Goal: Information Seeking & Learning: Learn about a topic

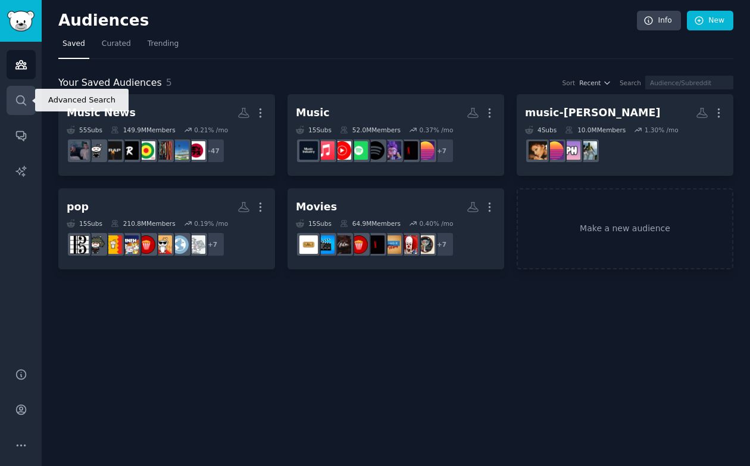
click at [23, 102] on icon "Sidebar" at bounding box center [21, 100] width 10 height 10
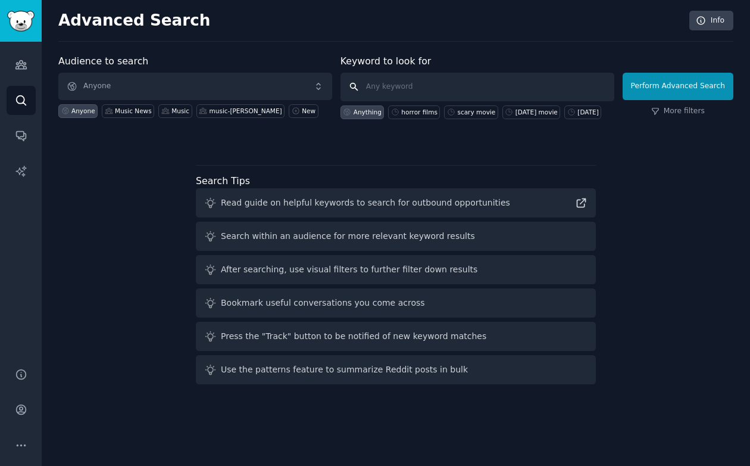
click at [475, 83] on input "text" at bounding box center [478, 87] width 274 height 29
type input "horror films"
click at [697, 110] on link "More filters" at bounding box center [678, 111] width 54 height 11
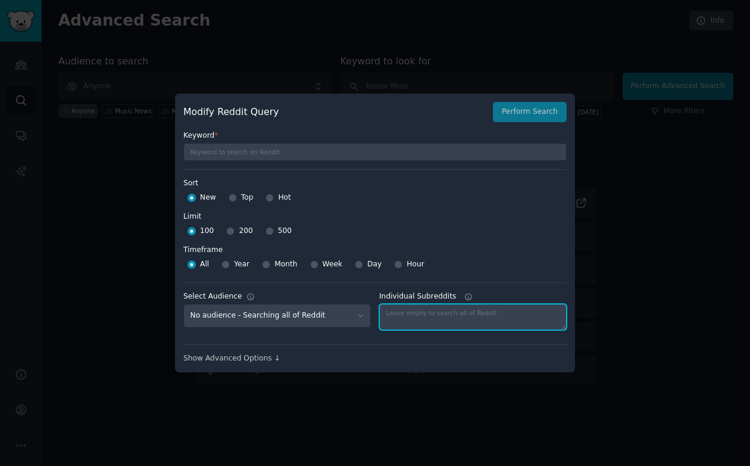
drag, startPoint x: 406, startPoint y: 316, endPoint x: 419, endPoint y: 316, distance: 13.1
click at [419, 316] on textarea "Individual Subreddits" at bounding box center [473, 317] width 188 height 26
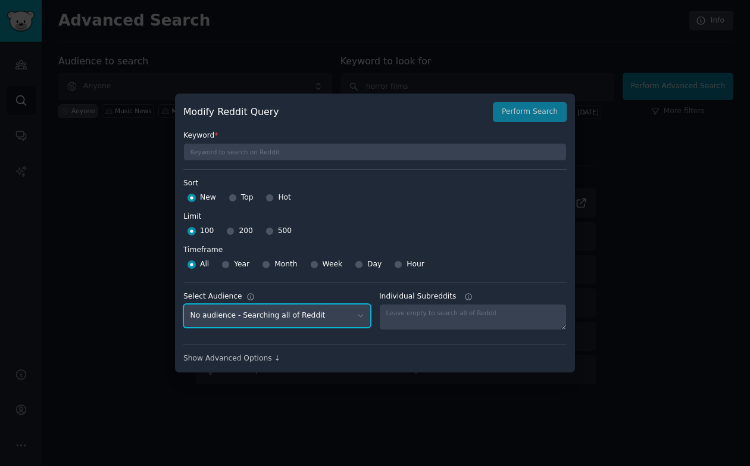
click at [358, 319] on select "No audience - Searching all of Reddit Music News - 55 Subreddits music-[PERSON_…" at bounding box center [277, 316] width 188 height 24
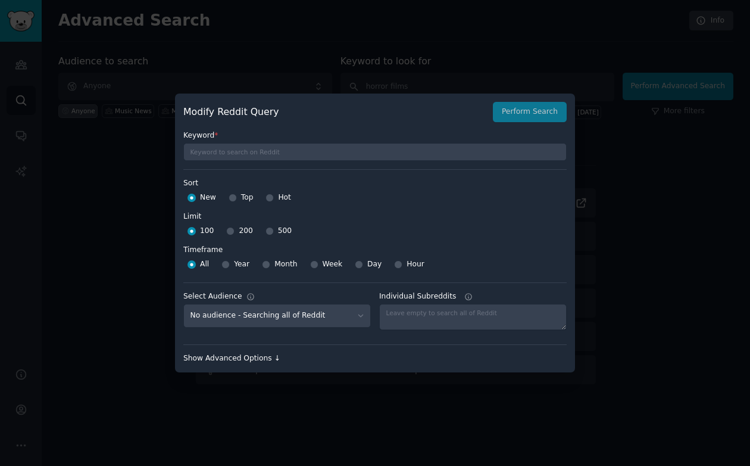
click at [255, 362] on div "Show Advanced Options ↓" at bounding box center [374, 358] width 383 height 11
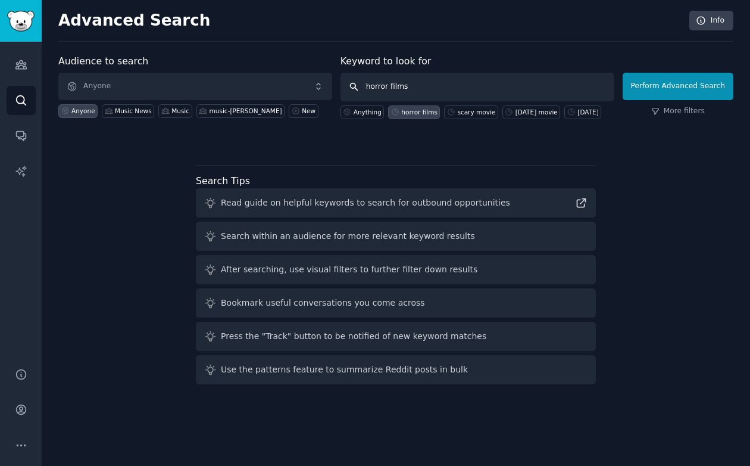
click at [524, 86] on input "horror films" at bounding box center [478, 87] width 274 height 29
click at [654, 85] on button "Perform Advanced Search" at bounding box center [678, 86] width 111 height 27
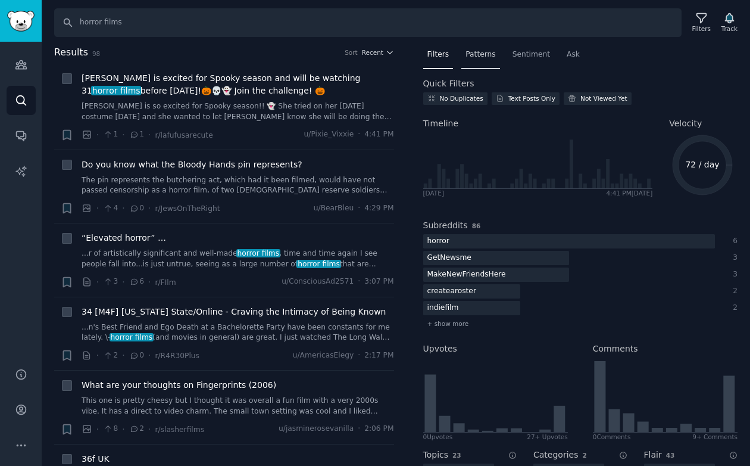
click at [489, 60] on div "Patterns" at bounding box center [480, 57] width 38 height 24
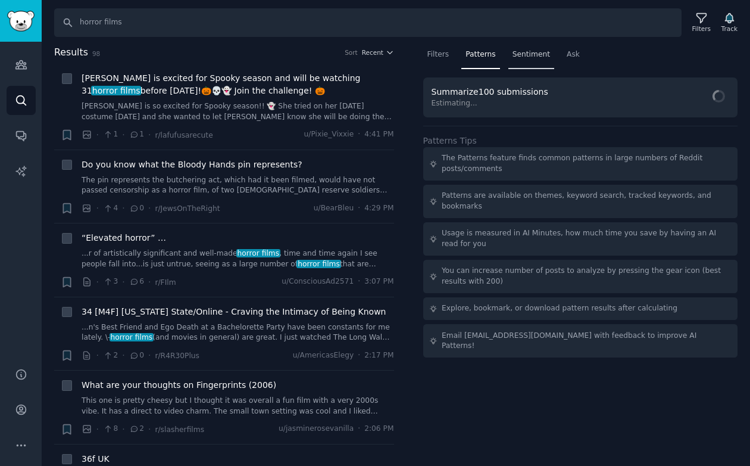
click at [529, 56] on span "Sentiment" at bounding box center [532, 54] width 38 height 11
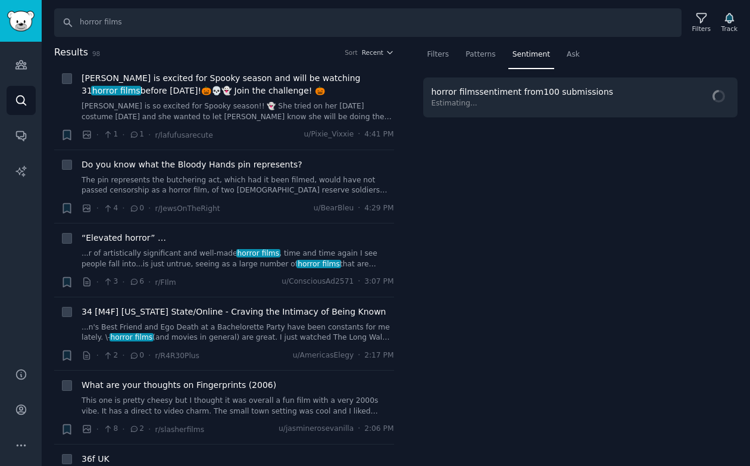
click at [559, 56] on nav "Filters Patterns Sentiment Ask" at bounding box center [580, 57] width 315 height 24
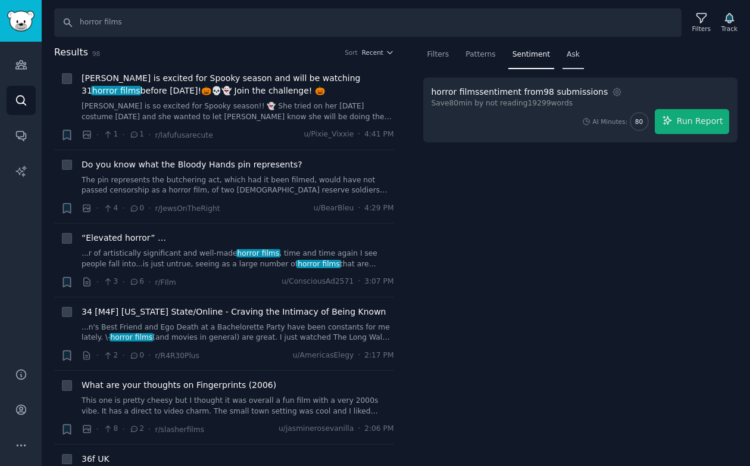
click at [567, 55] on span "Ask" at bounding box center [573, 54] width 13 height 11
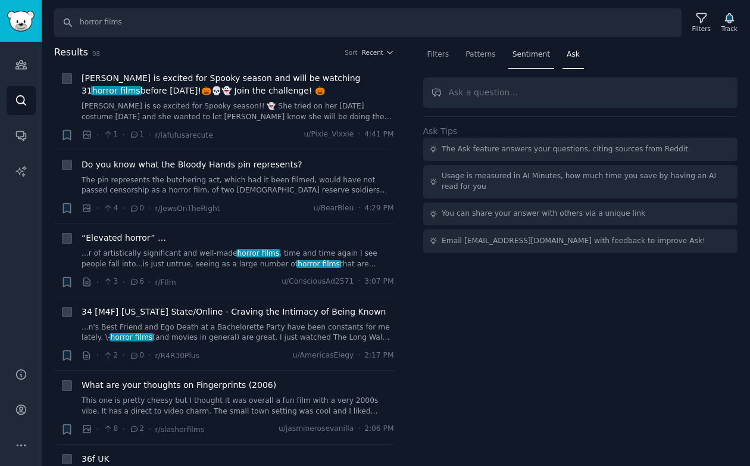
click at [543, 55] on span "Sentiment" at bounding box center [532, 54] width 38 height 11
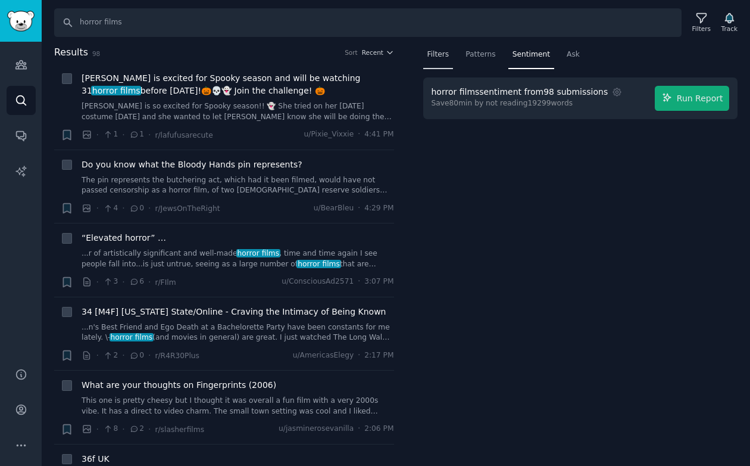
click at [438, 56] on span "Filters" at bounding box center [439, 54] width 22 height 11
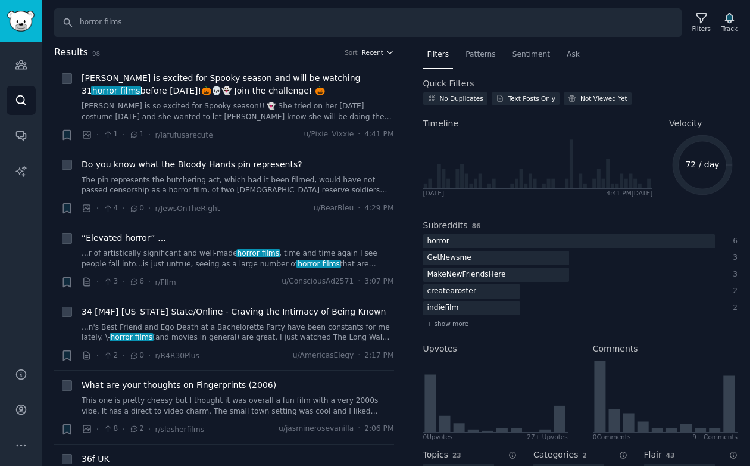
click at [368, 55] on span "Recent" at bounding box center [372, 52] width 21 height 8
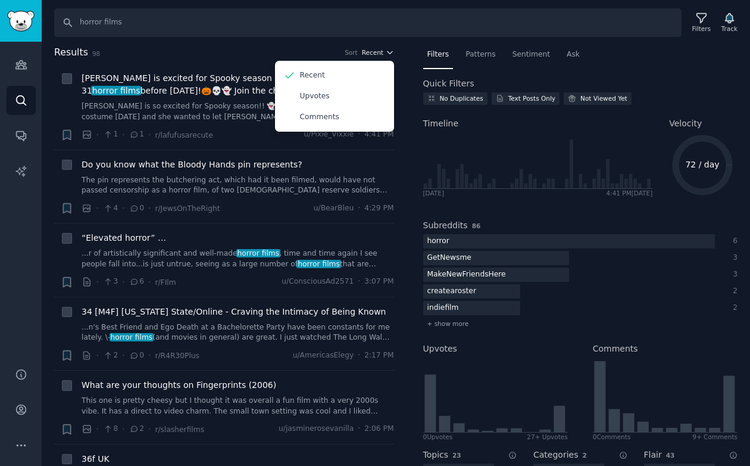
click at [367, 52] on span "Recent" at bounding box center [372, 52] width 21 height 8
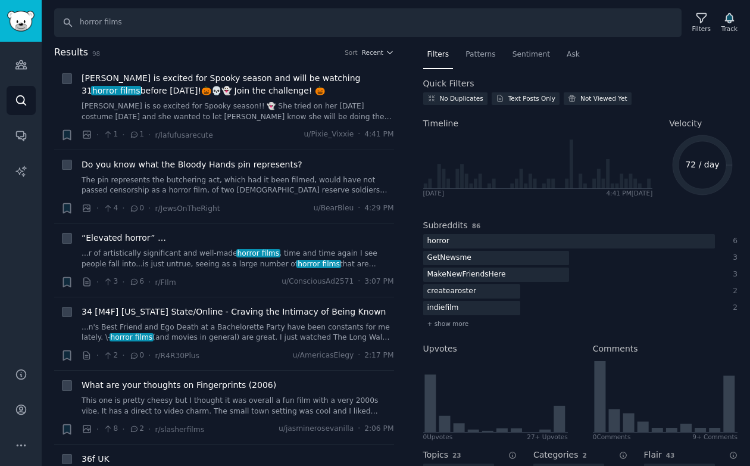
scroll to position [445, 0]
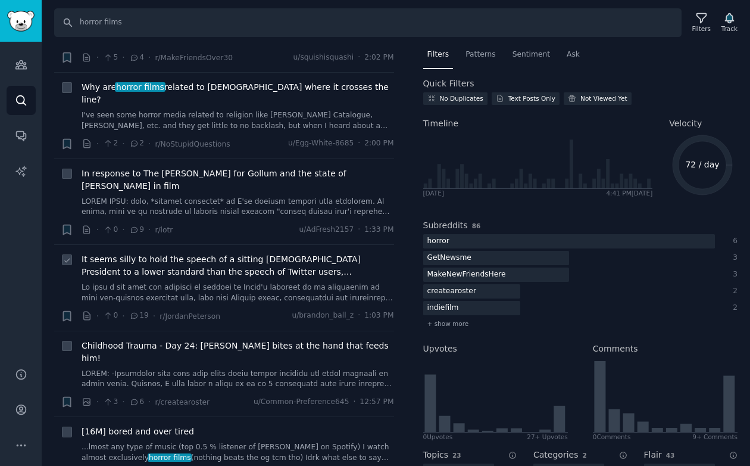
click at [223, 282] on link at bounding box center [238, 292] width 313 height 21
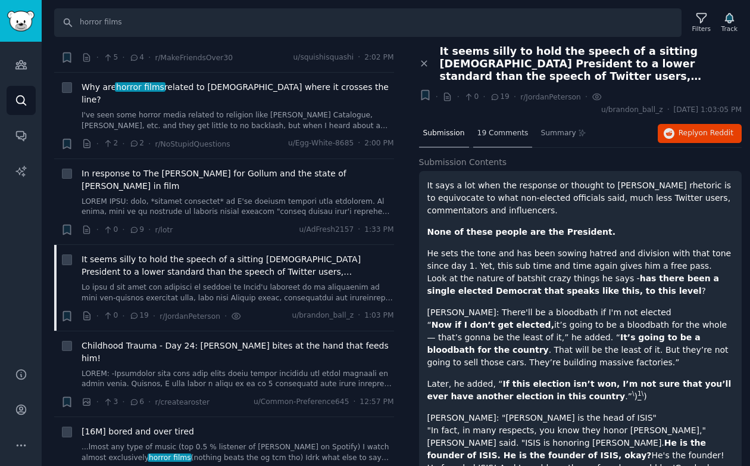
click at [498, 135] on span "19 Comments" at bounding box center [503, 133] width 51 height 11
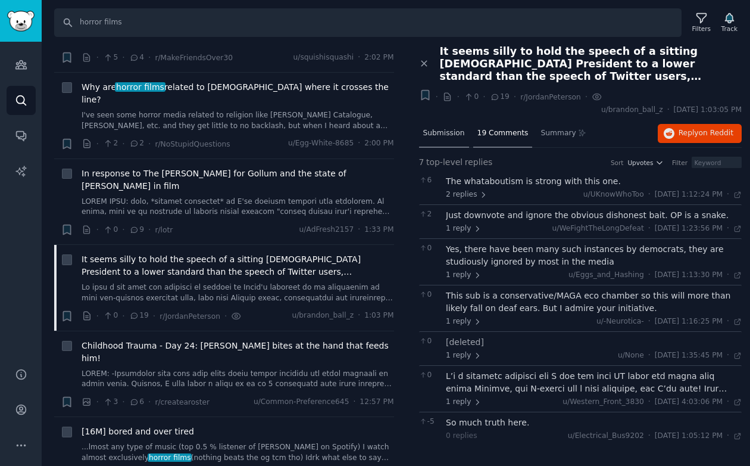
click at [448, 134] on span "Submission" at bounding box center [444, 133] width 42 height 11
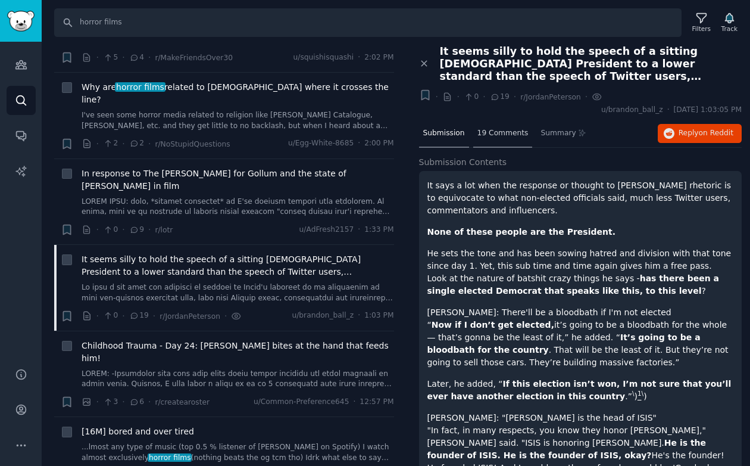
click at [509, 137] on span "19 Comments" at bounding box center [503, 133] width 51 height 11
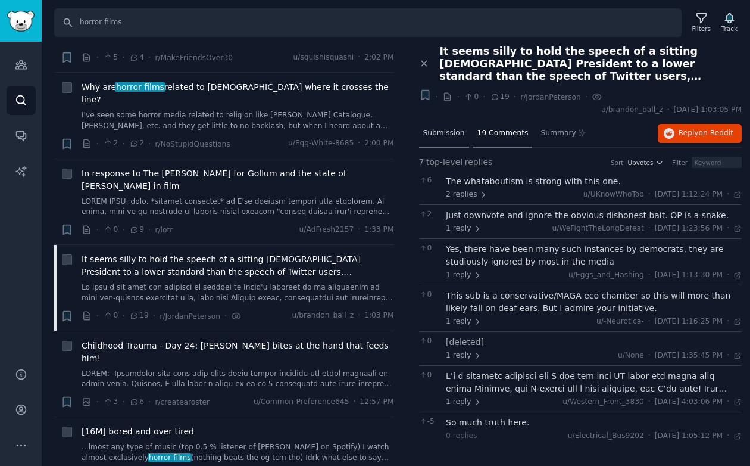
click at [448, 129] on span "Submission" at bounding box center [444, 133] width 42 height 11
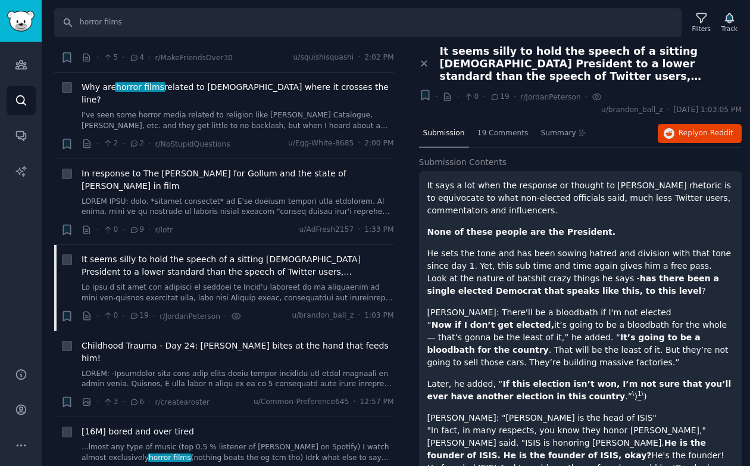
scroll to position [836, 0]
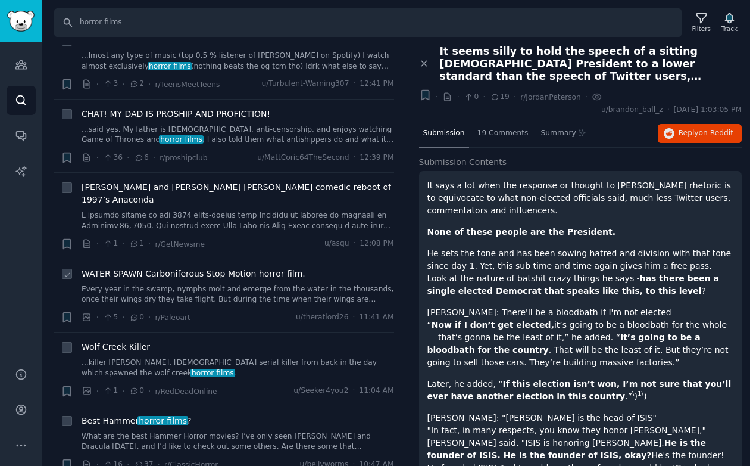
click at [156, 267] on div "WATER SPAWN Carboniferous Stop Motion horror film. Every year in the swamp, nym…" at bounding box center [238, 286] width 313 height 38
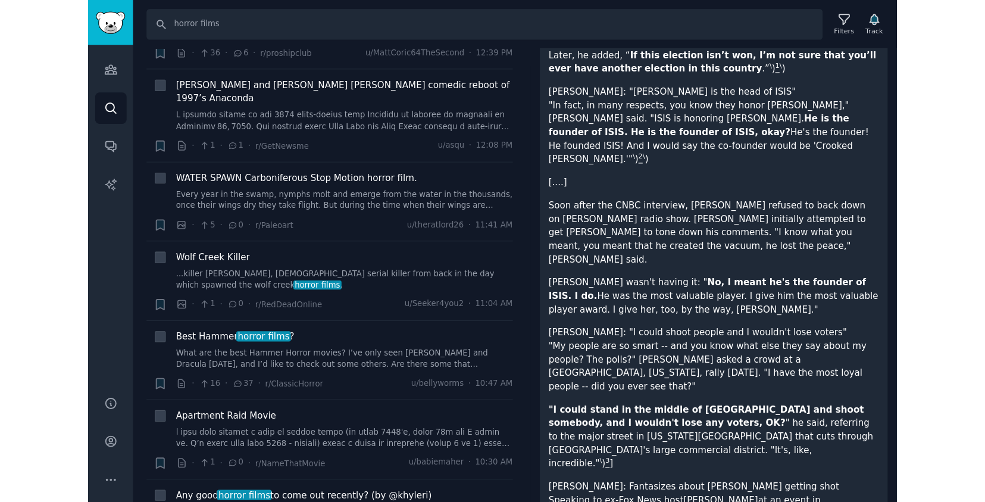
scroll to position [0, 0]
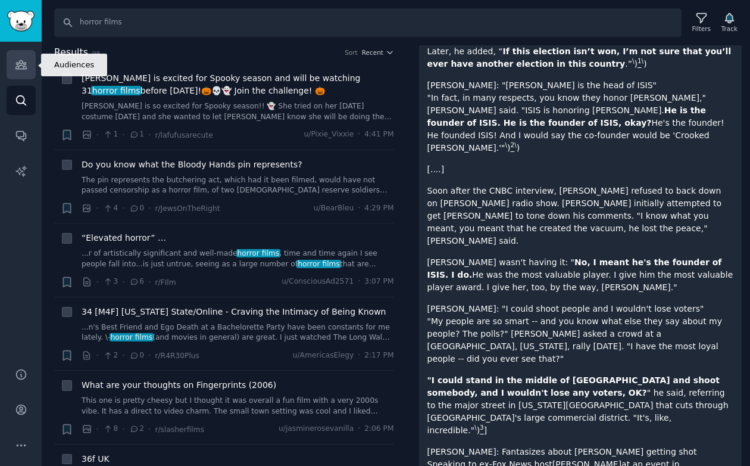
click at [21, 71] on link "Audiences" at bounding box center [21, 64] width 29 height 29
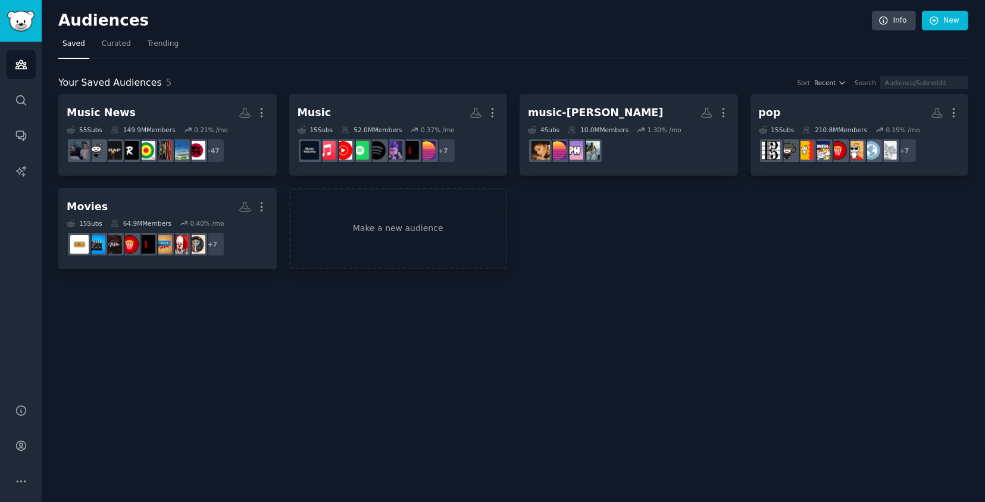
click at [587, 267] on div "Music News Custom Audience More 55 Sub s 149.9M Members 0.21 % /mo + 47 Music M…" at bounding box center [513, 181] width 910 height 175
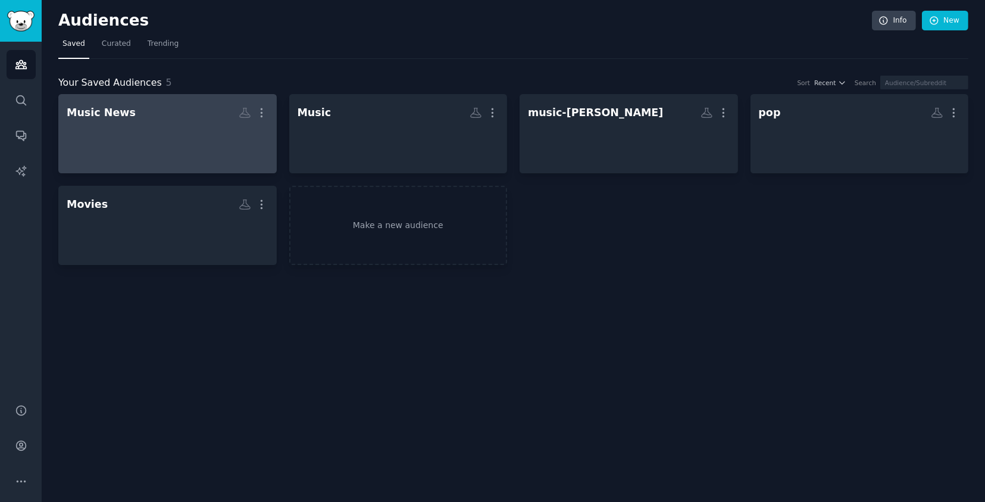
click at [157, 115] on h2 "Music News More" at bounding box center [168, 112] width 202 height 21
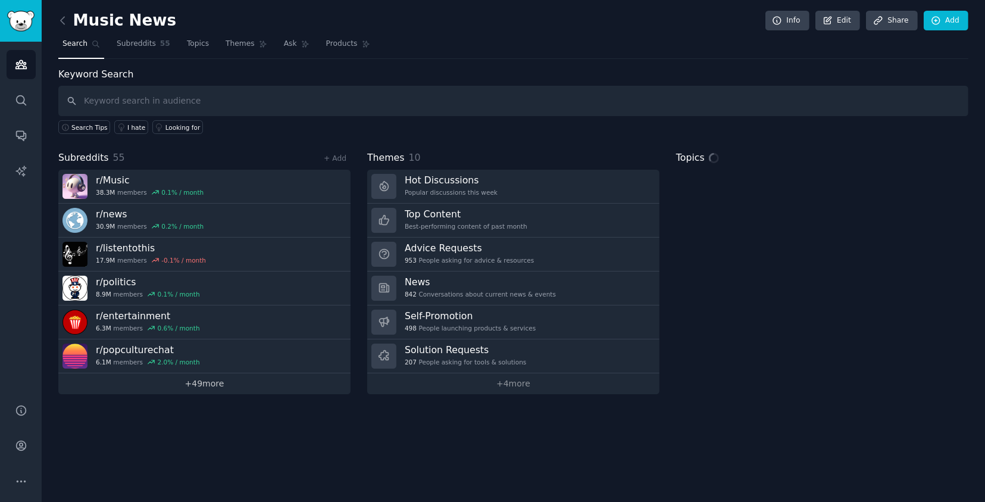
click at [208, 388] on link "+ 49 more" at bounding box center [204, 383] width 292 height 21
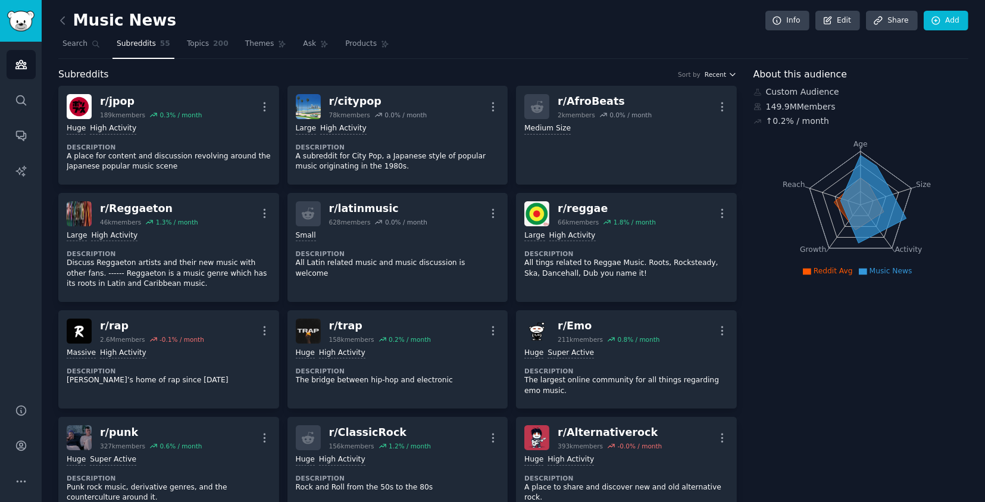
click at [712, 73] on span "Recent" at bounding box center [715, 74] width 21 height 8
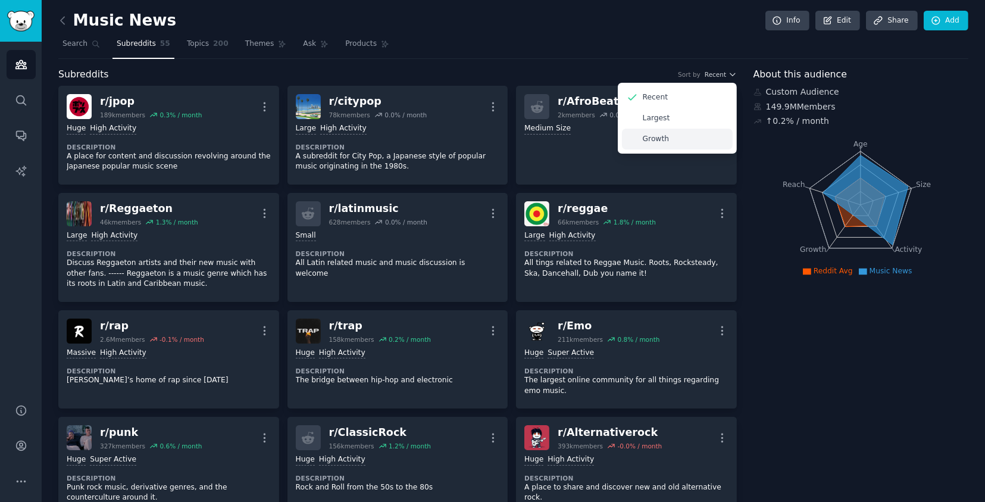
click at [672, 134] on div "Growth" at bounding box center [677, 139] width 111 height 21
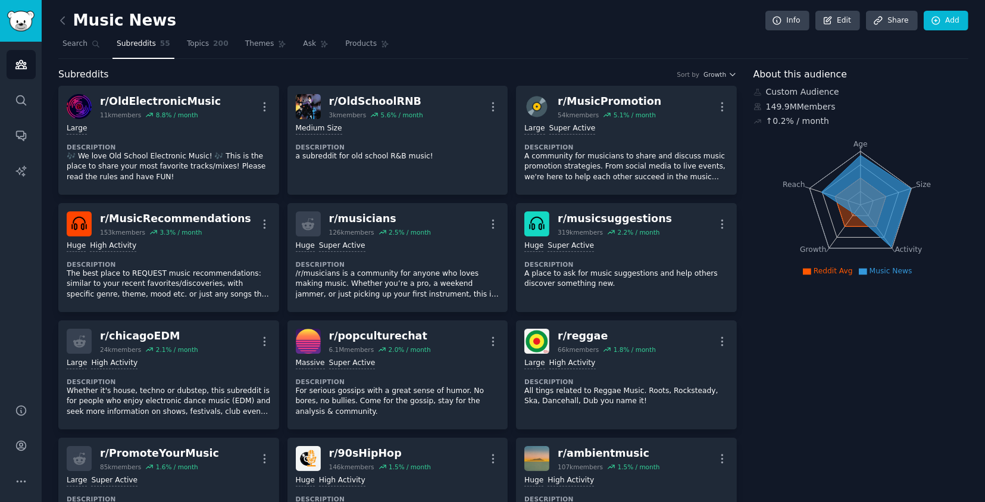
drag, startPoint x: 580, startPoint y: 70, endPoint x: 579, endPoint y: 64, distance: 6.0
click at [580, 70] on div "Subreddits Sort by Growth" at bounding box center [397, 74] width 679 height 15
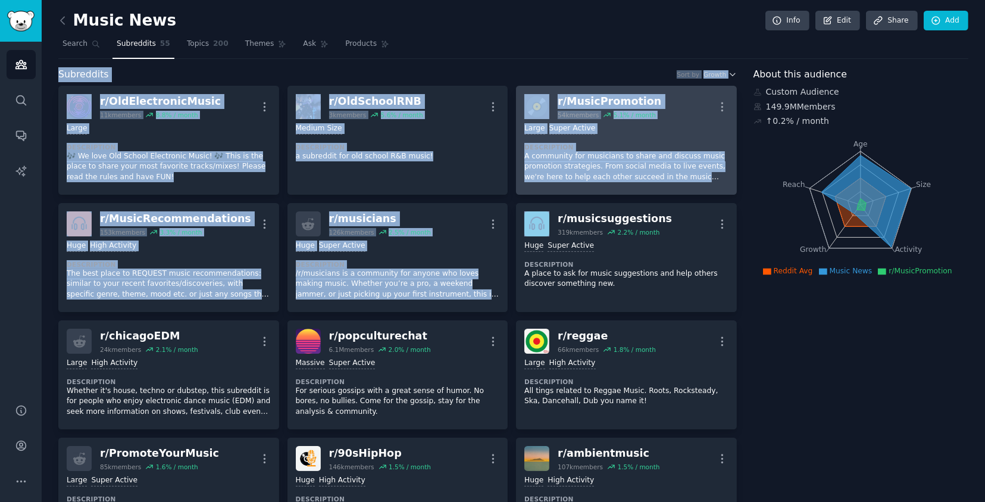
drag, startPoint x: 564, startPoint y: 54, endPoint x: 683, endPoint y: 180, distance: 172.7
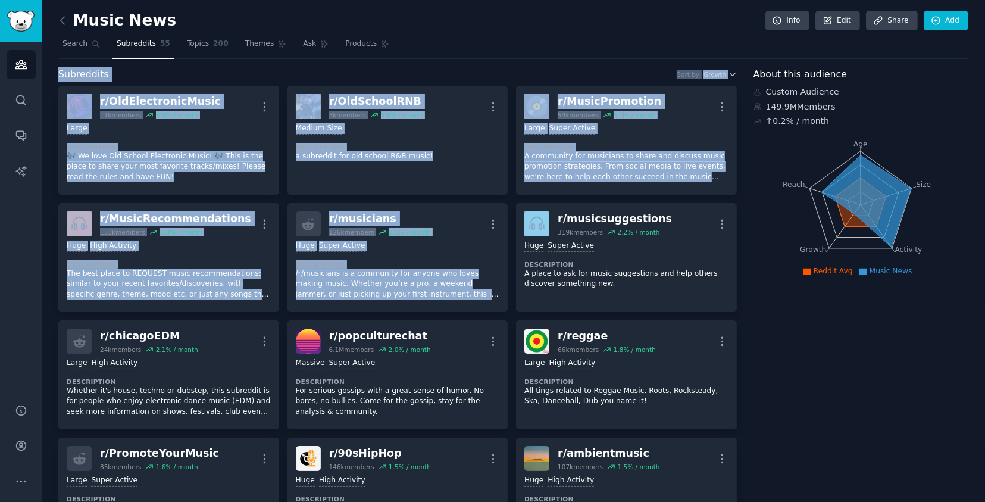
click at [609, 53] on nav "Search Subreddits 55 Topics 200 Themes Ask Products" at bounding box center [513, 47] width 910 height 24
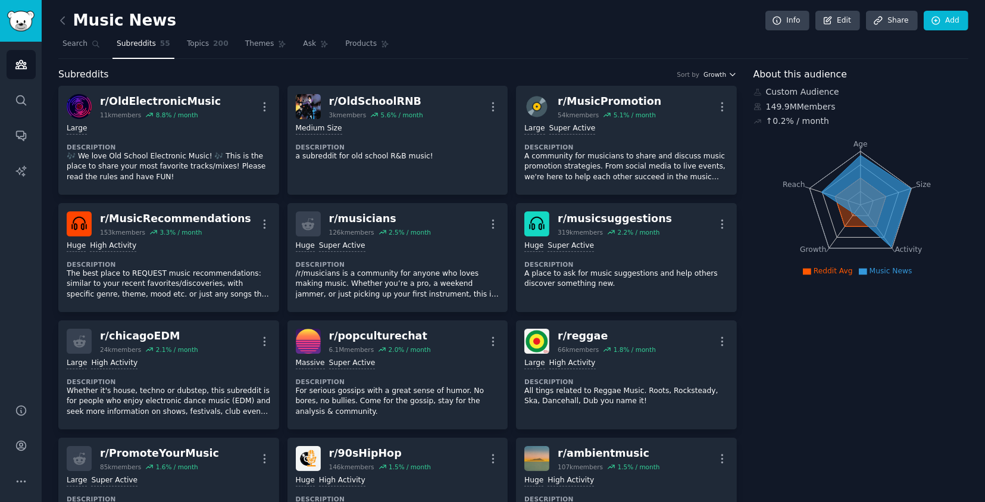
click at [723, 77] on span "Growth" at bounding box center [715, 74] width 23 height 8
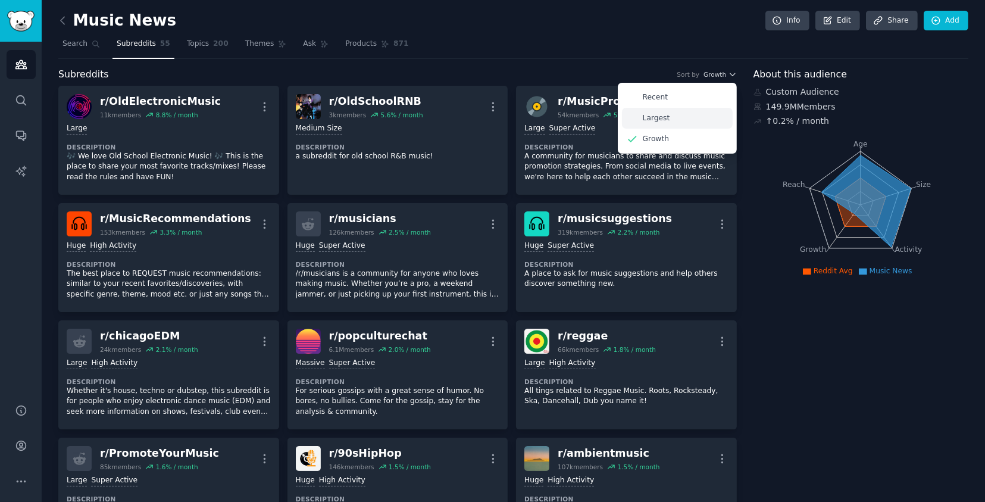
click at [665, 121] on p "Largest" at bounding box center [656, 118] width 27 height 11
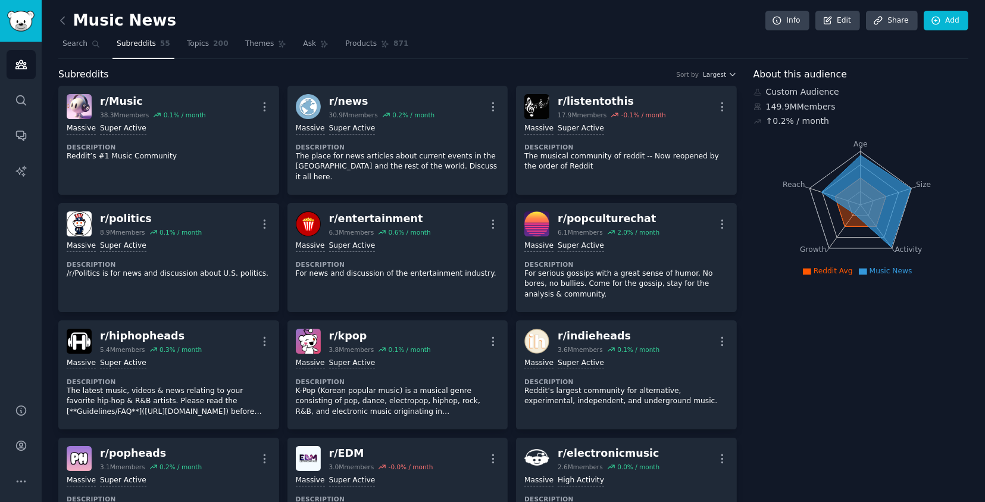
click at [392, 71] on div "Subreddits Sort by Largest" at bounding box center [397, 74] width 679 height 15
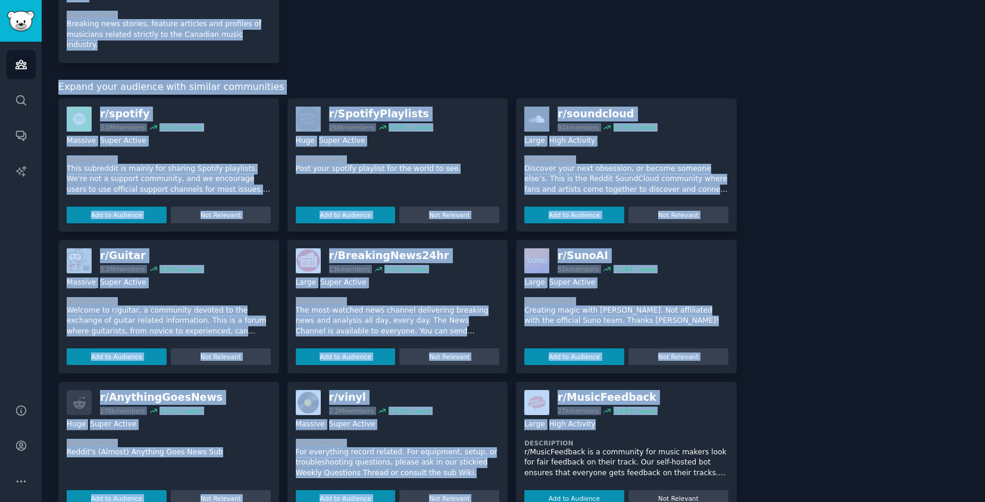
scroll to position [2328, 0]
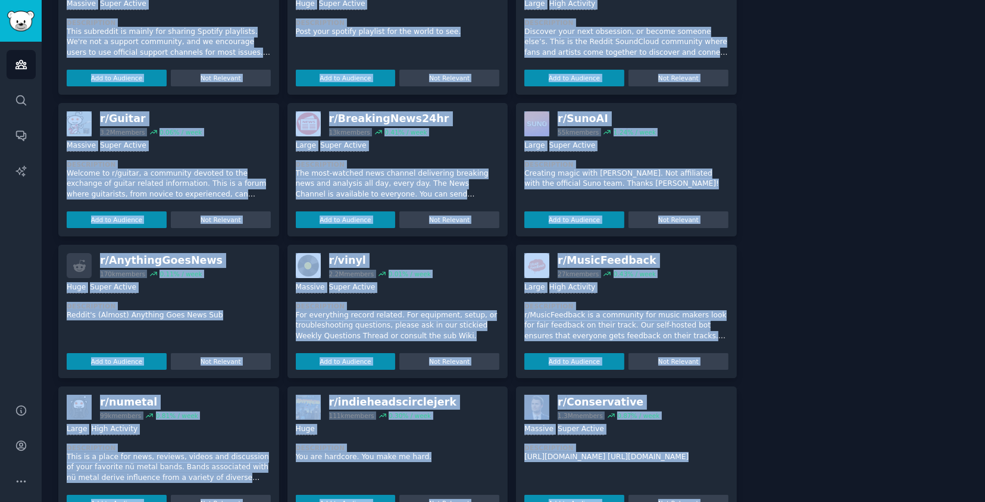
drag, startPoint x: 198, startPoint y: 83, endPoint x: 757, endPoint y: 386, distance: 635.7
copy div "Sort by Largest r/ Music 38.3M members 0.1 % / month More Massive Super Active …"
